Goal: Transaction & Acquisition: Purchase product/service

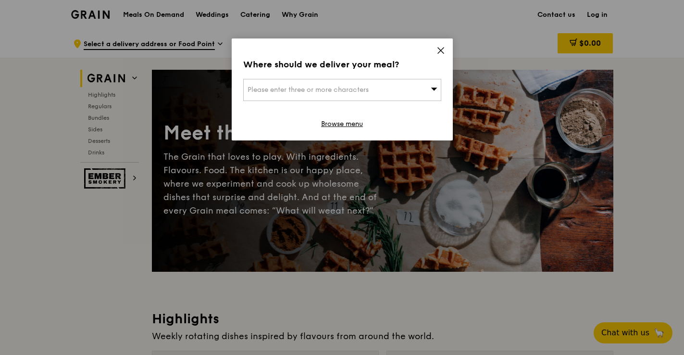
click at [401, 79] on div "Please enter three or more characters" at bounding box center [342, 90] width 198 height 22
click at [410, 110] on li "Please enter 3 or more characters" at bounding box center [342, 108] width 197 height 17
click at [435, 52] on div "Where should we deliver your meal? Please enter three or more characters Please…" at bounding box center [342, 89] width 221 height 102
click at [356, 120] on link "Browse menu" at bounding box center [342, 124] width 42 height 10
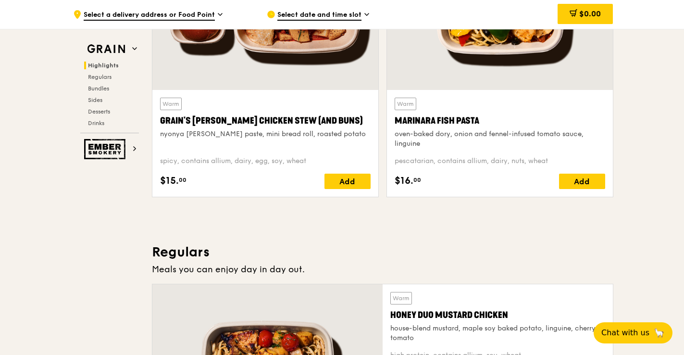
scroll to position [376, 0]
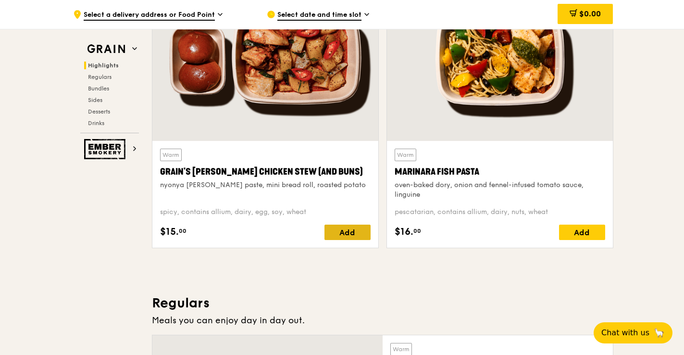
click at [360, 231] on div "Add" at bounding box center [347, 231] width 46 height 15
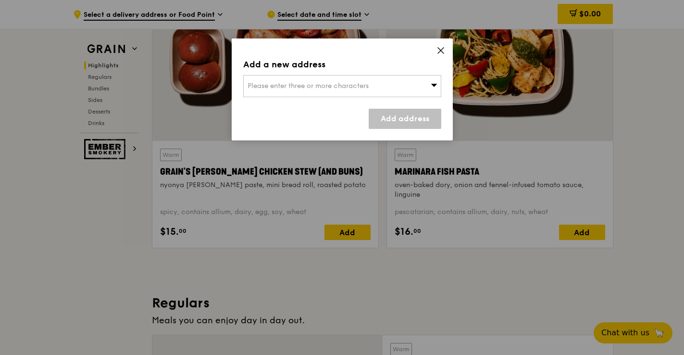
click at [425, 90] on div "Please enter three or more characters" at bounding box center [342, 86] width 198 height 22
click at [442, 52] on icon at bounding box center [441, 51] width 6 height 6
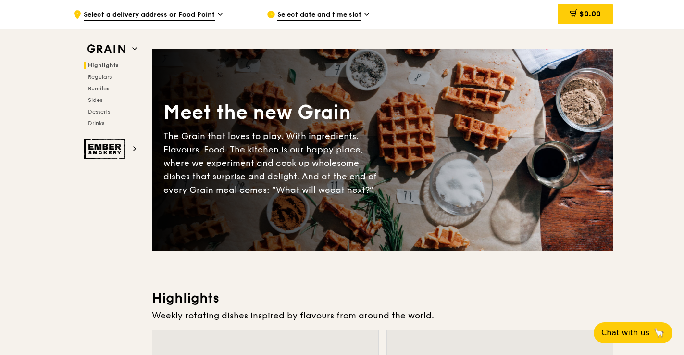
scroll to position [0, 0]
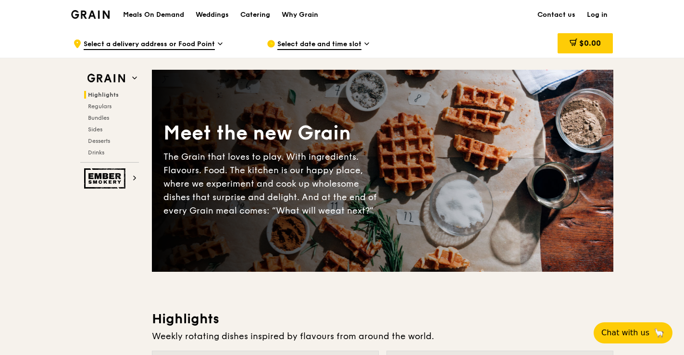
click at [342, 39] on div "Select date and time slot" at bounding box center [356, 43] width 178 height 29
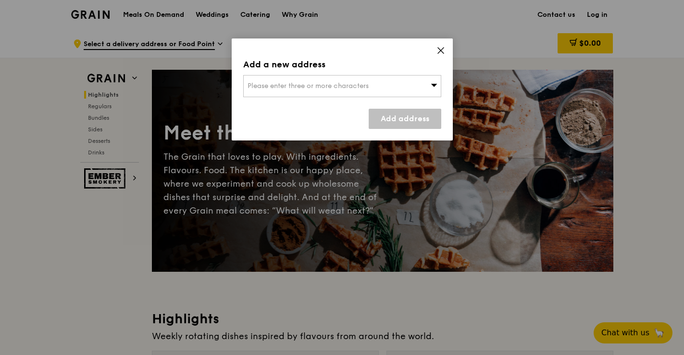
click at [442, 47] on icon at bounding box center [440, 50] width 9 height 9
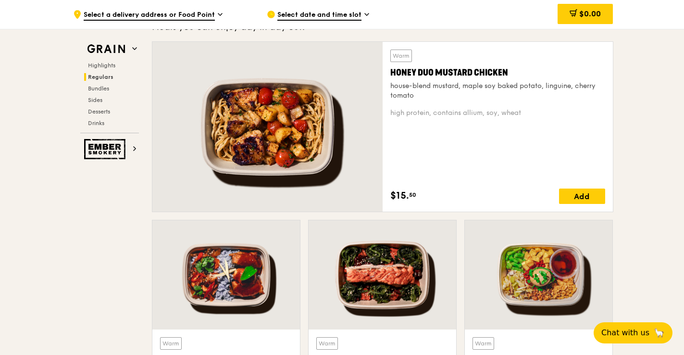
scroll to position [668, 0]
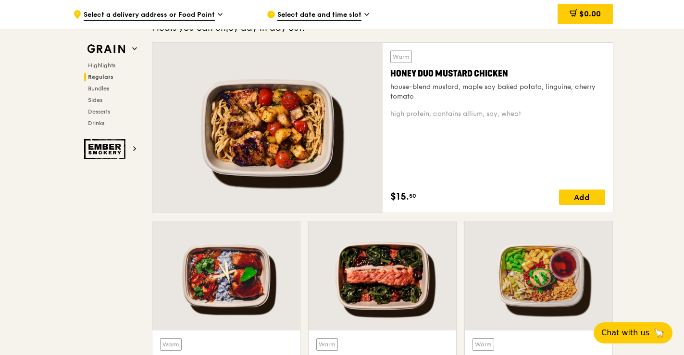
click at [342, 150] on div at bounding box center [267, 128] width 230 height 170
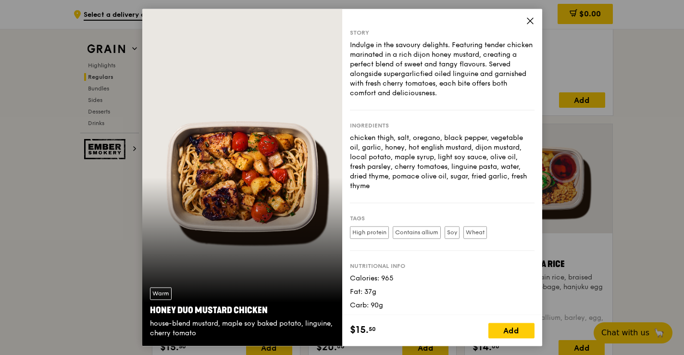
scroll to position [794, 0]
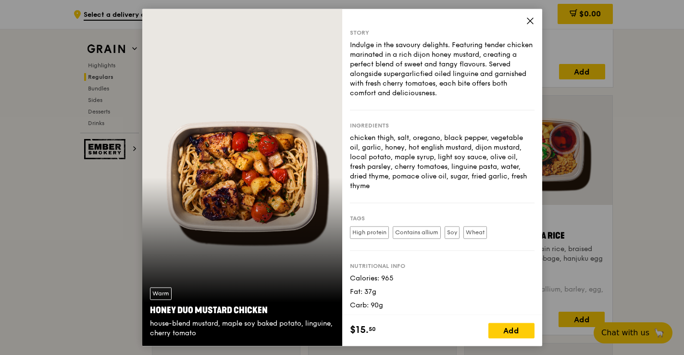
click at [531, 26] on span at bounding box center [530, 22] width 9 height 11
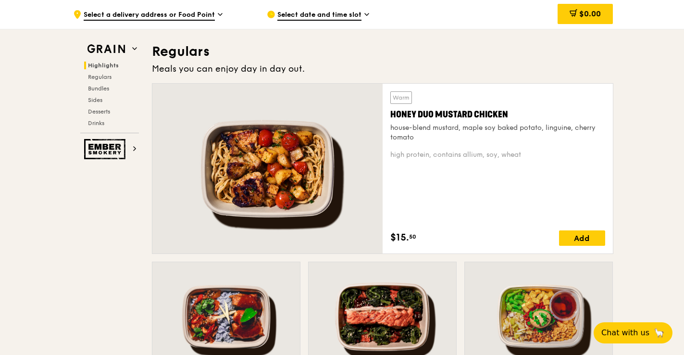
scroll to position [628, 0]
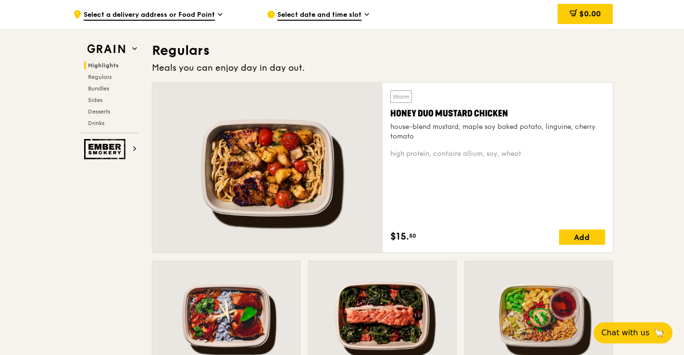
click at [496, 139] on div "house-blend mustard, maple soy baked potato, linguine, cherry tomato" at bounding box center [497, 131] width 215 height 19
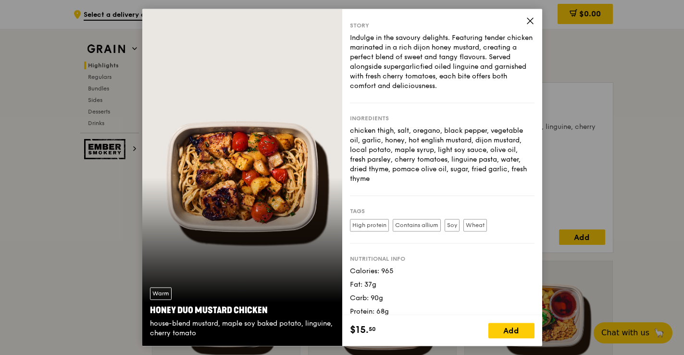
scroll to position [16, 0]
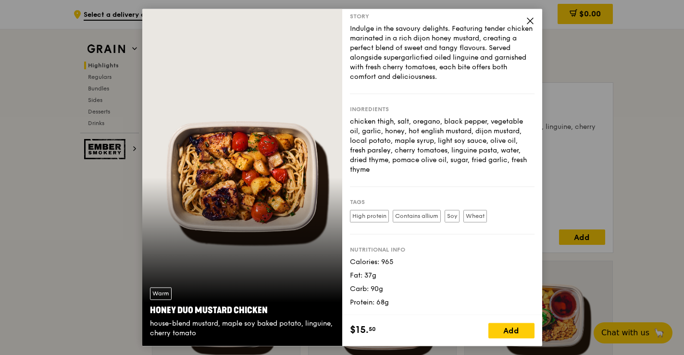
click at [528, 23] on icon at bounding box center [530, 20] width 9 height 9
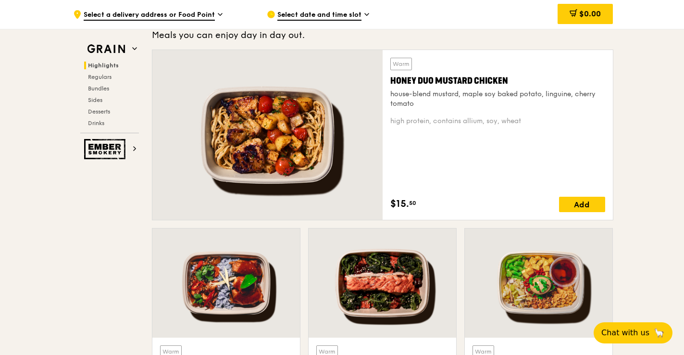
scroll to position [569, 0]
